Goal: Information Seeking & Learning: Check status

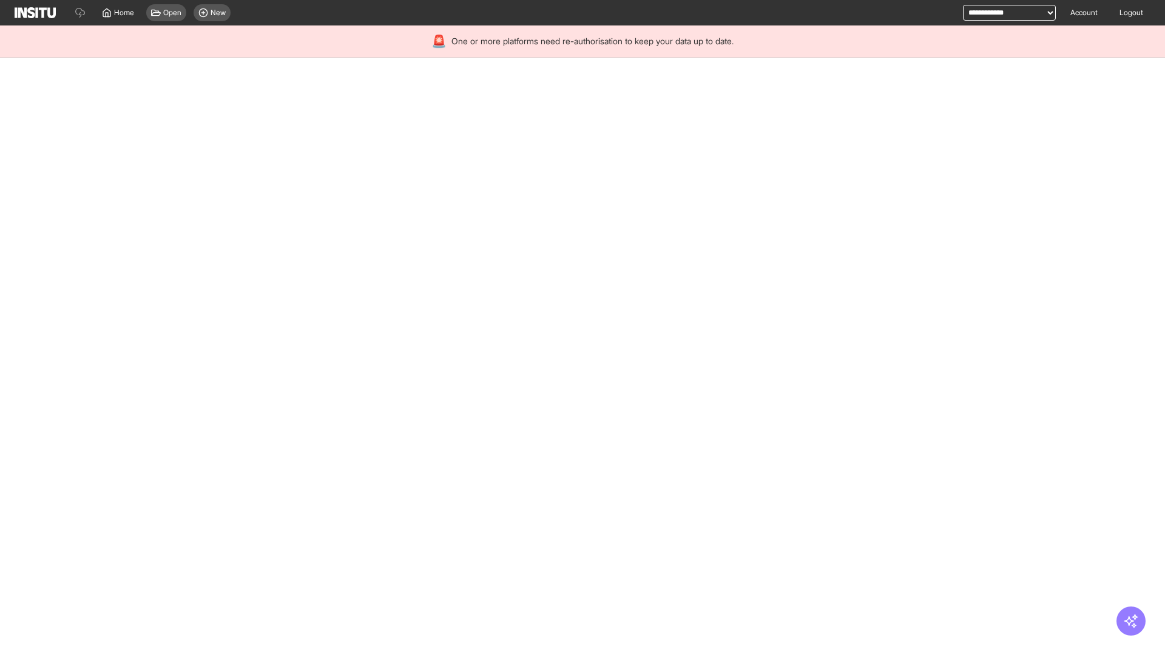
select select "**"
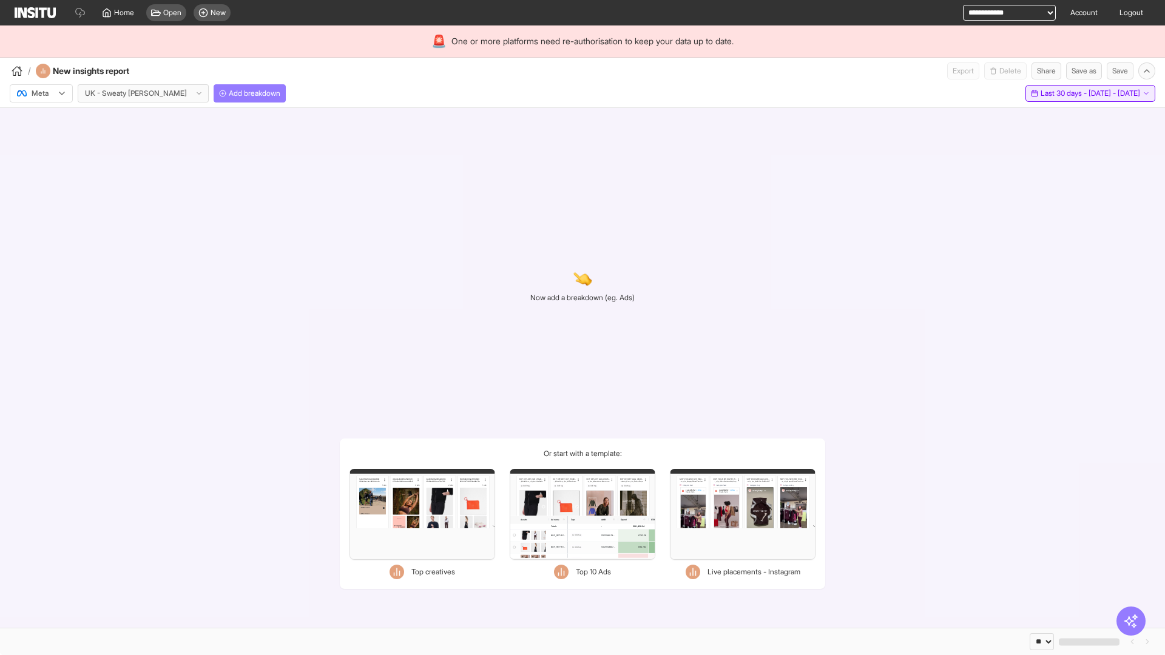
click at [1065, 93] on span "Last 30 days - [DATE] - [DATE]" at bounding box center [1091, 94] width 100 height 10
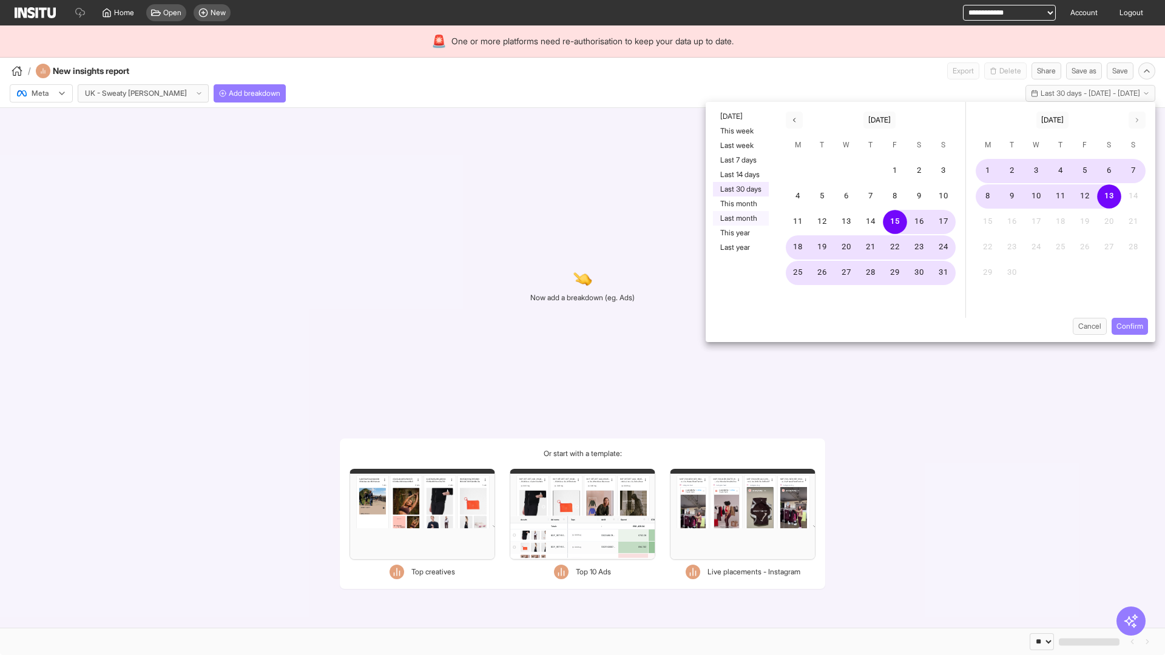
click at [740, 218] on button "Last month" at bounding box center [741, 218] width 56 height 15
